Goal: Entertainment & Leisure: Browse casually

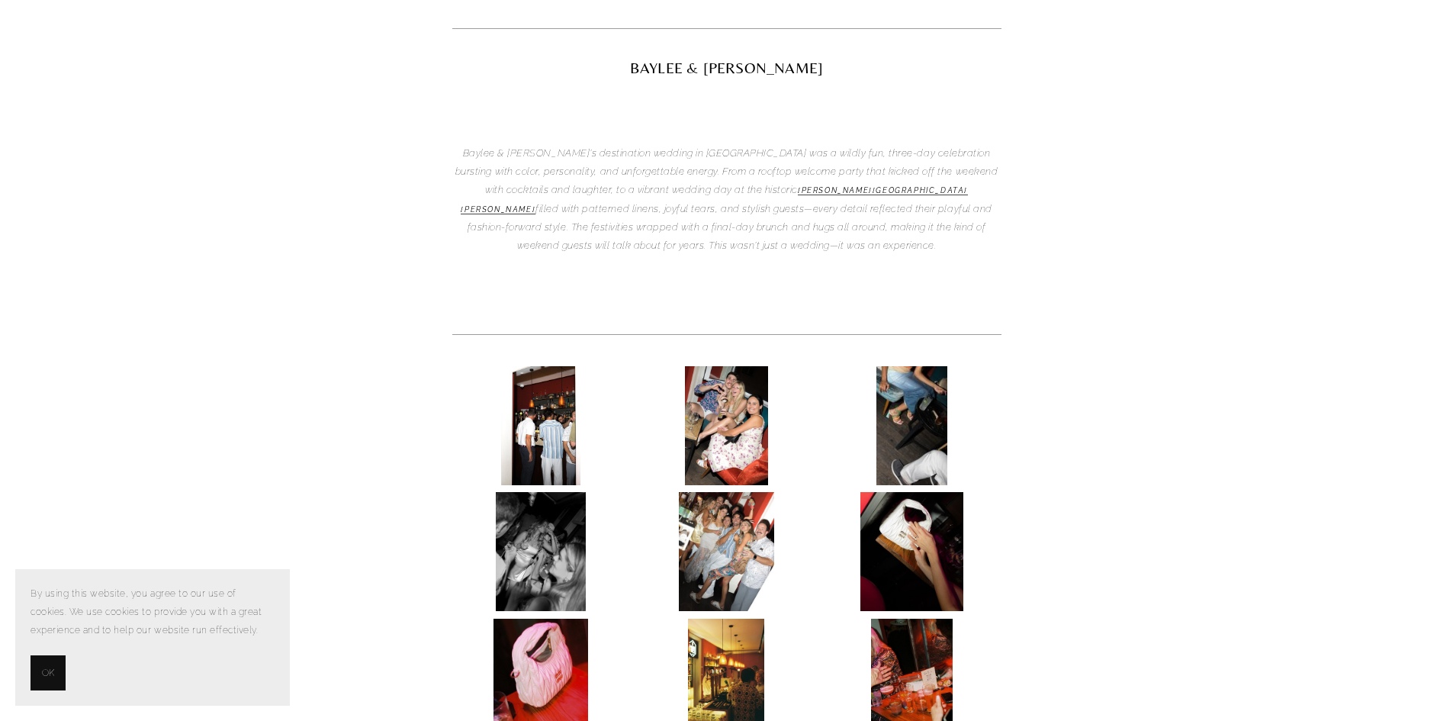
scroll to position [399, 0]
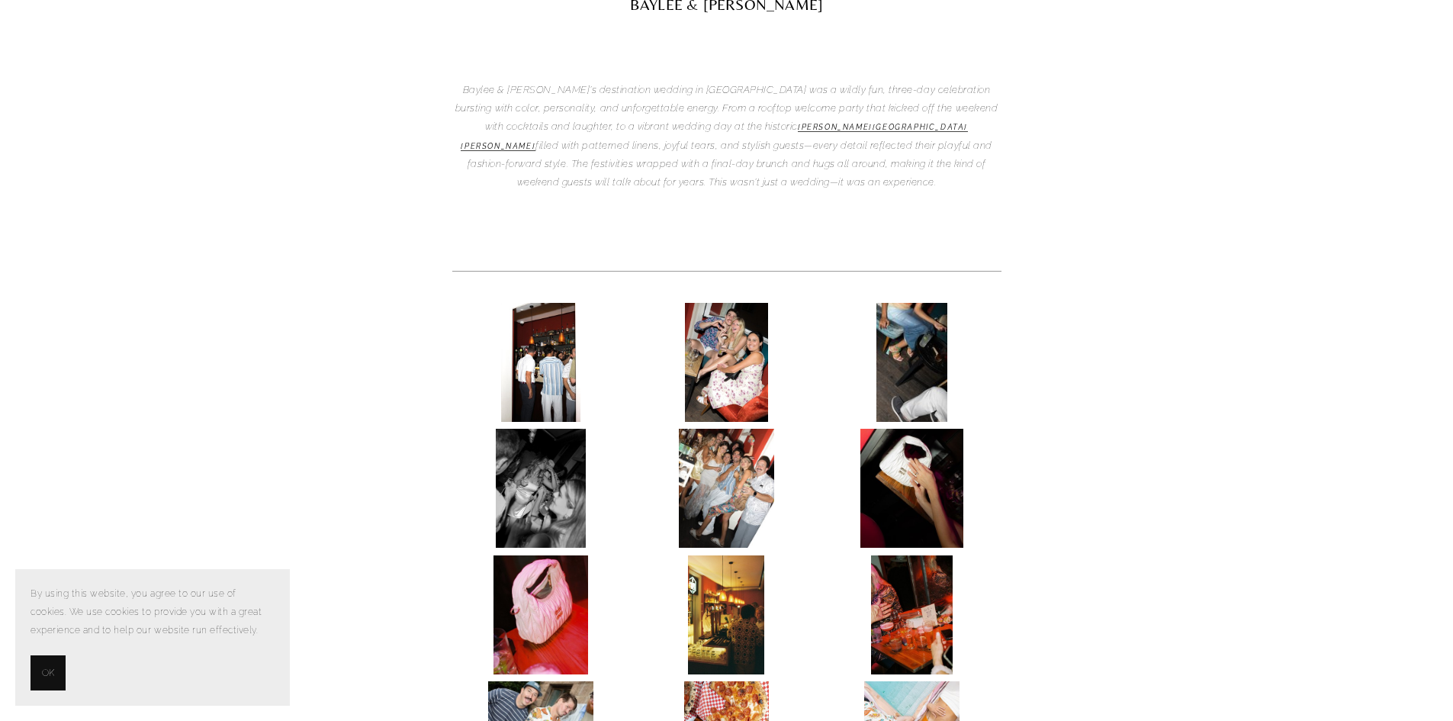
click at [539, 303] on img at bounding box center [541, 362] width 80 height 119
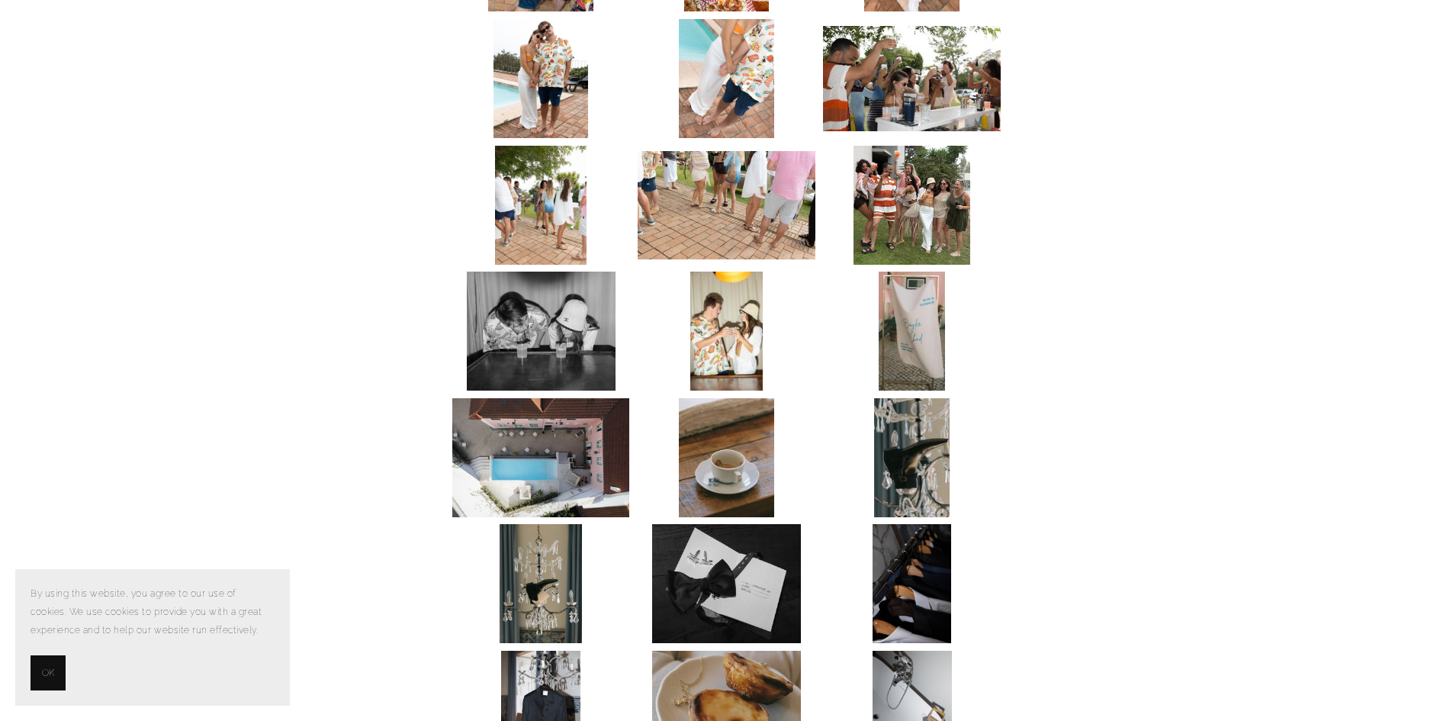
scroll to position [1197, 0]
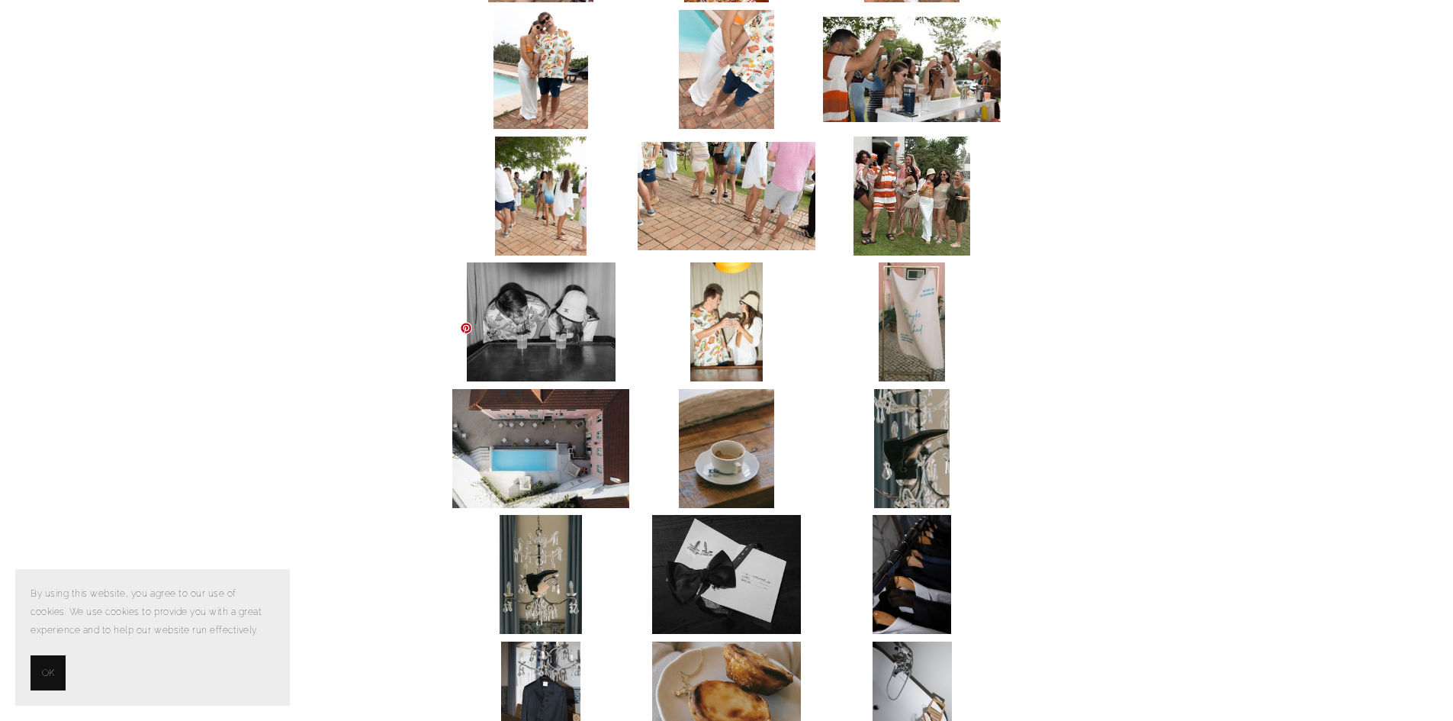
click at [502, 394] on img at bounding box center [540, 448] width 177 height 119
click at [580, 389] on img at bounding box center [540, 448] width 177 height 119
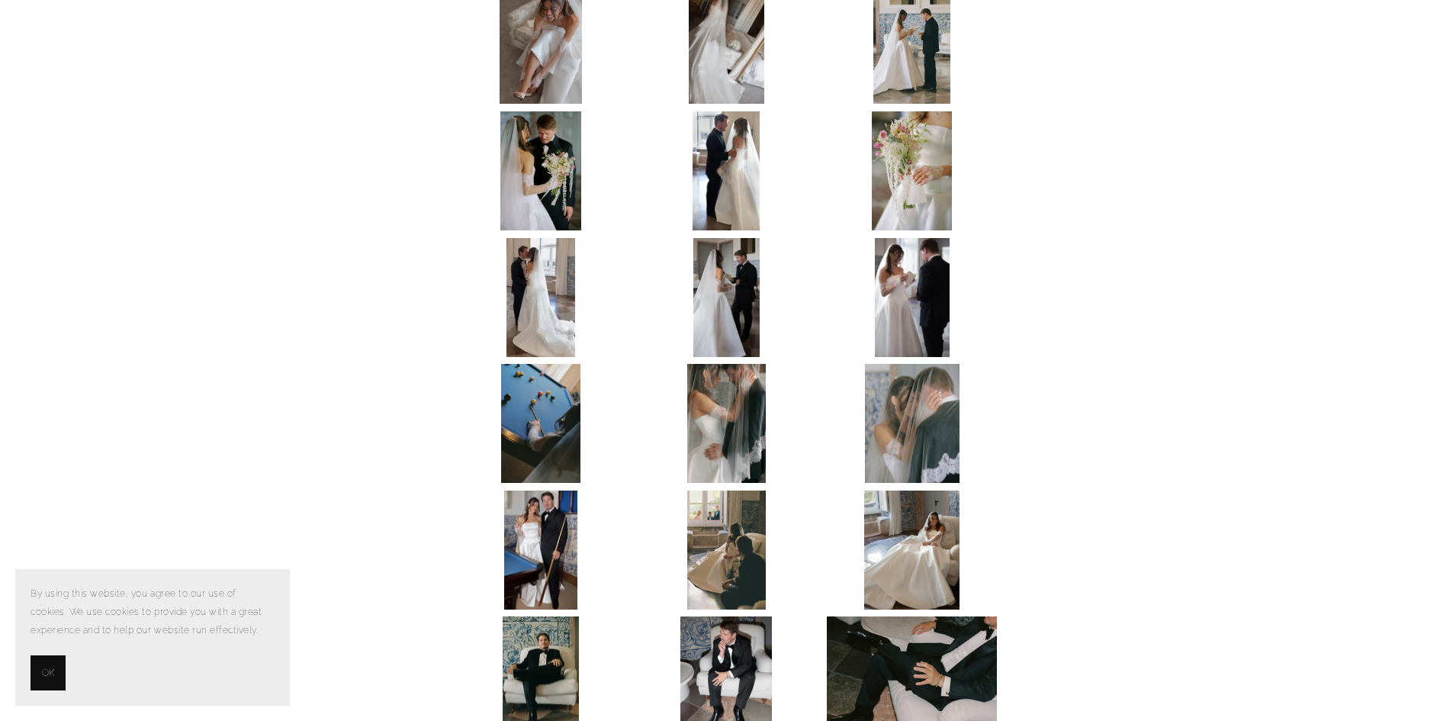
scroll to position [2503, 0]
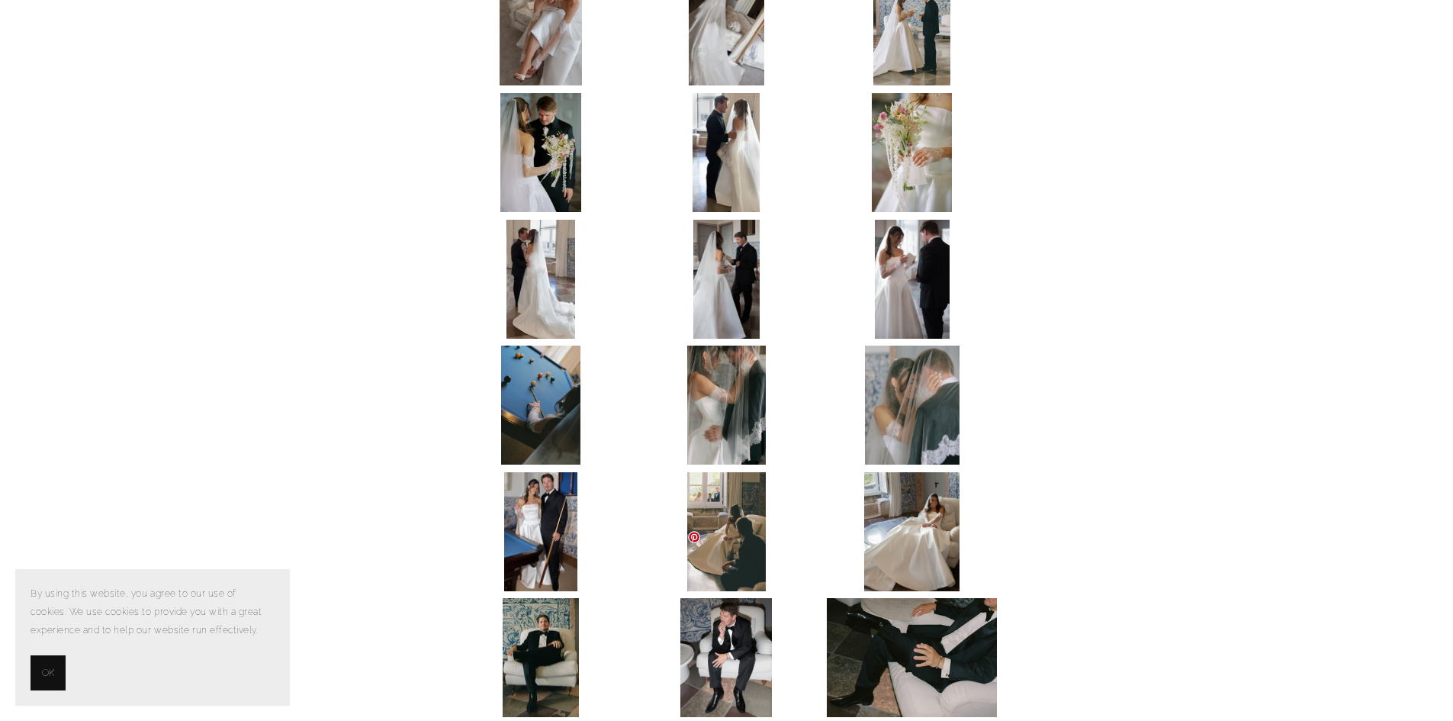
click at [732, 598] on img at bounding box center [727, 657] width 92 height 119
drag, startPoint x: 732, startPoint y: 582, endPoint x: 1225, endPoint y: 375, distance: 534.5
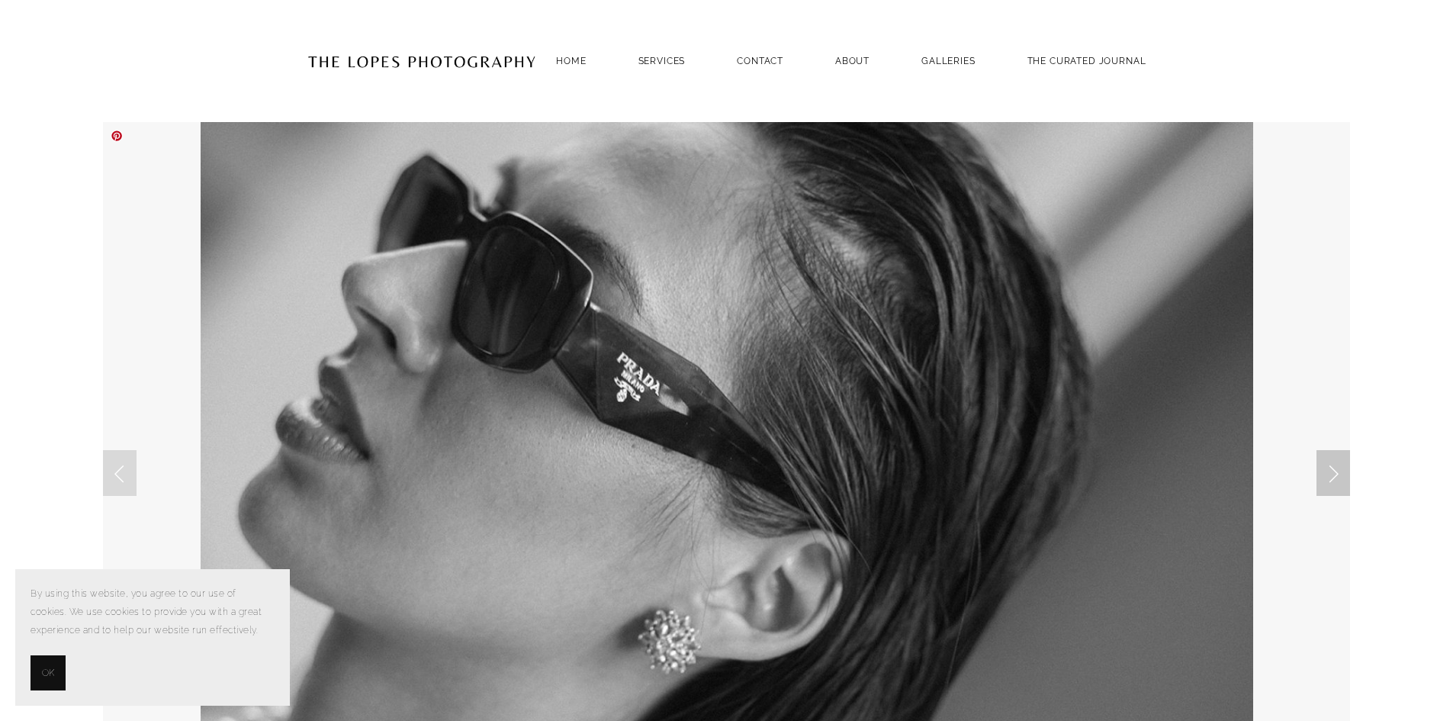
click at [1334, 472] on link "Next Slide" at bounding box center [1334, 473] width 34 height 46
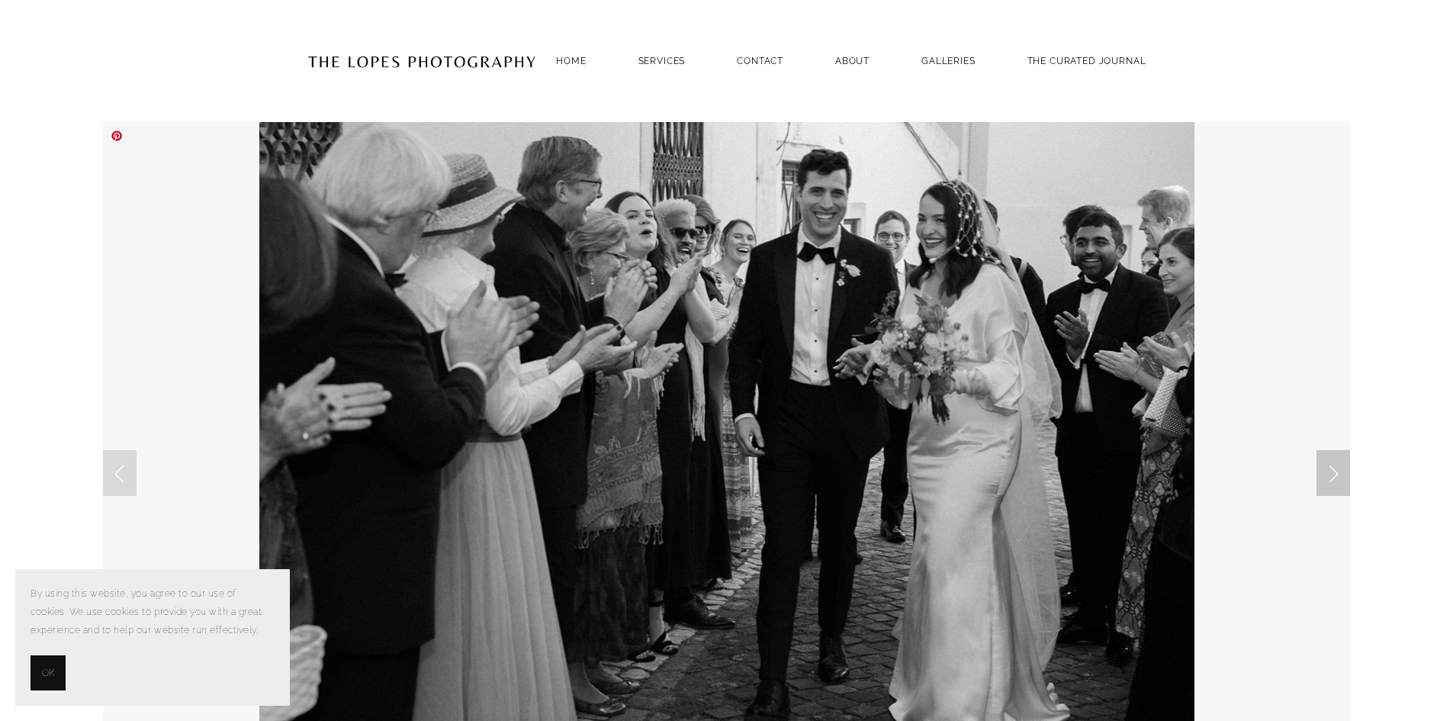
click at [1334, 472] on link "Next Slide" at bounding box center [1334, 473] width 34 height 46
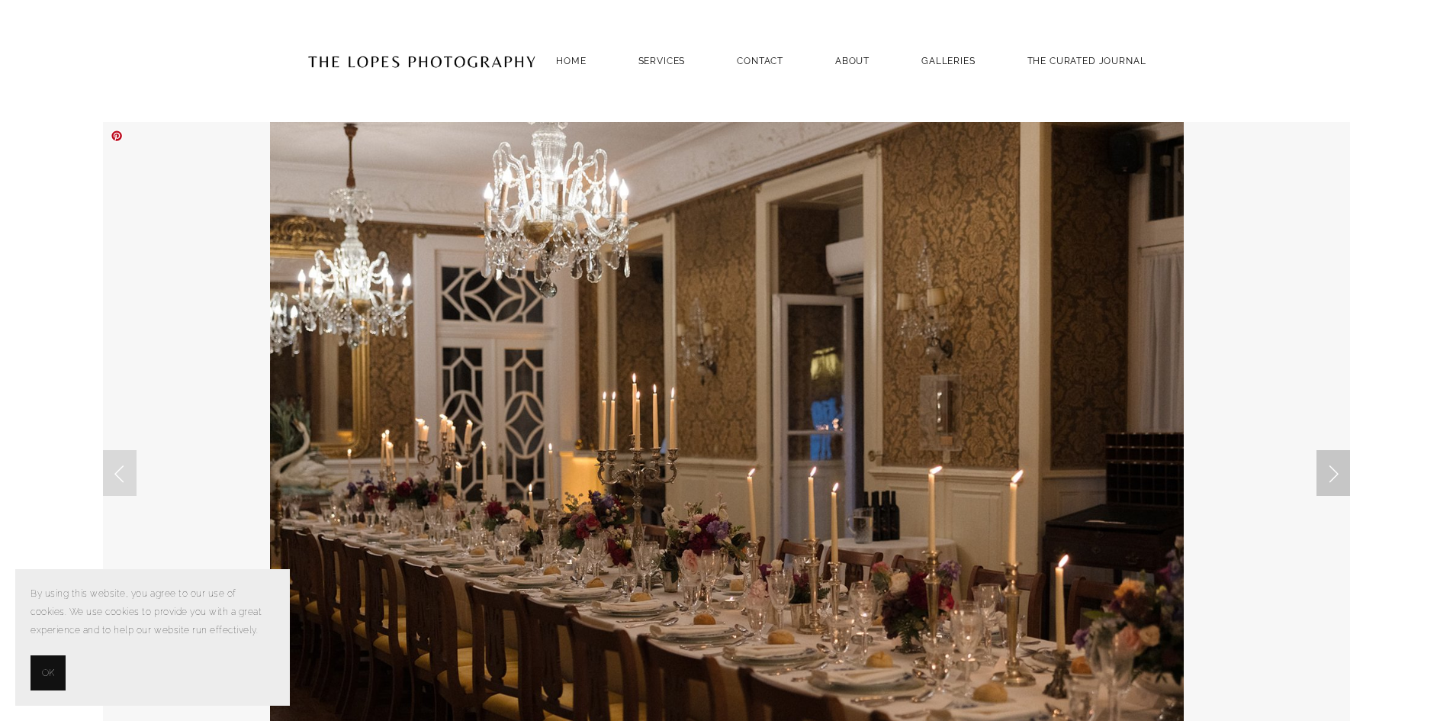
click at [1334, 472] on link "Next Slide" at bounding box center [1334, 473] width 34 height 46
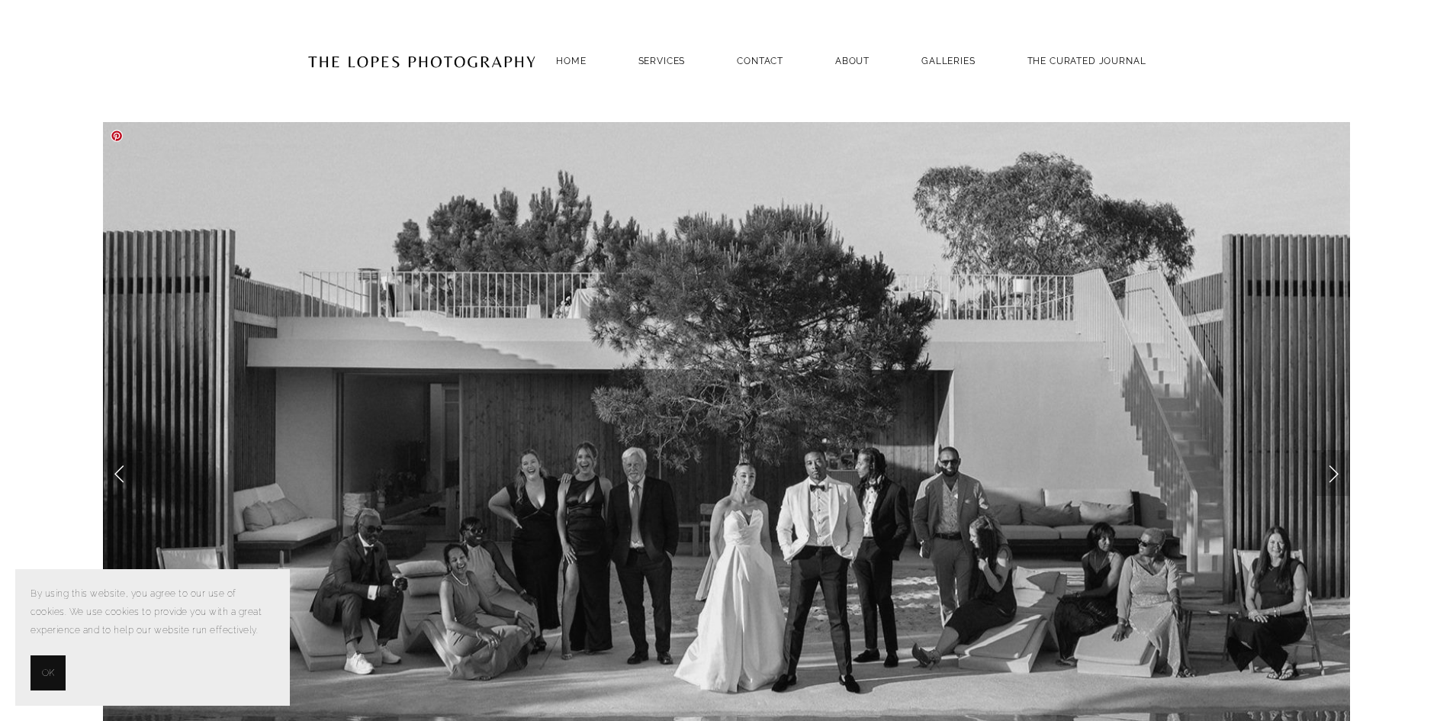
click at [1334, 472] on link "Next Slide" at bounding box center [1334, 473] width 34 height 46
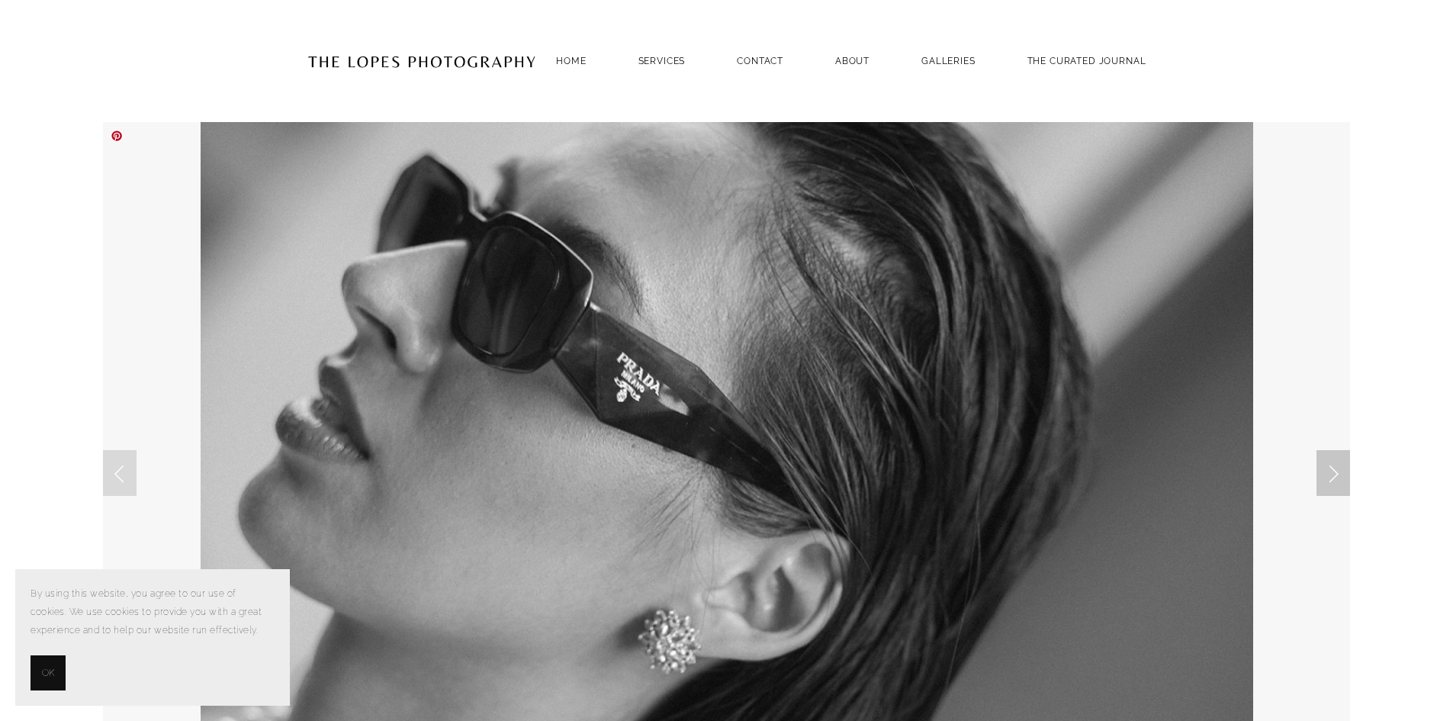
click at [1334, 472] on link "Next Slide" at bounding box center [1334, 473] width 34 height 46
click at [1337, 468] on link "Next Slide" at bounding box center [1334, 473] width 34 height 46
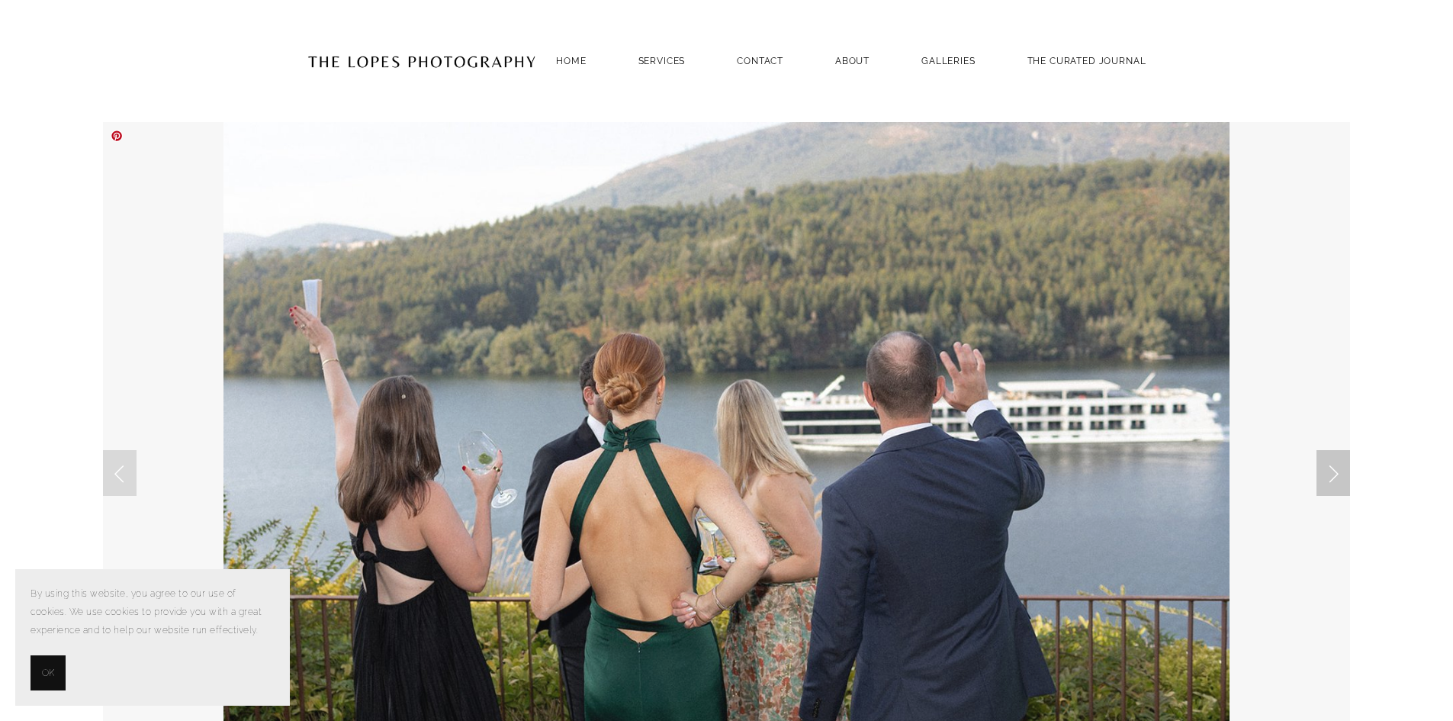
click at [1339, 470] on link "Next Slide" at bounding box center [1334, 473] width 34 height 46
